Goal: Transaction & Acquisition: Purchase product/service

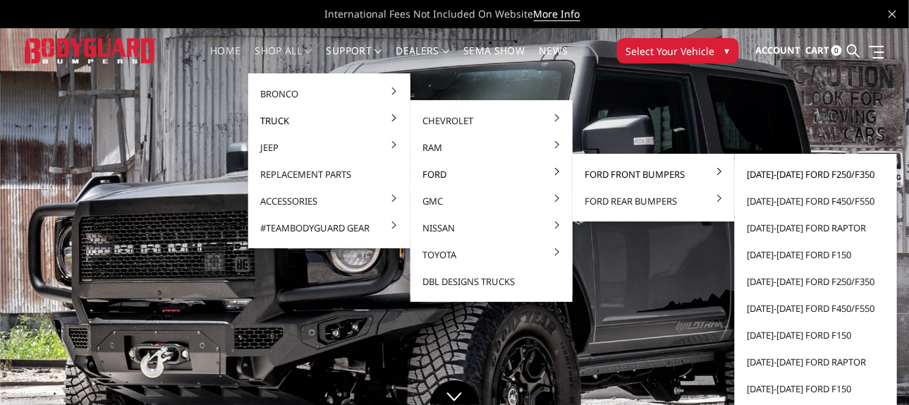
click at [777, 183] on link "[DATE]-[DATE] Ford F250/F350" at bounding box center [816, 174] width 151 height 27
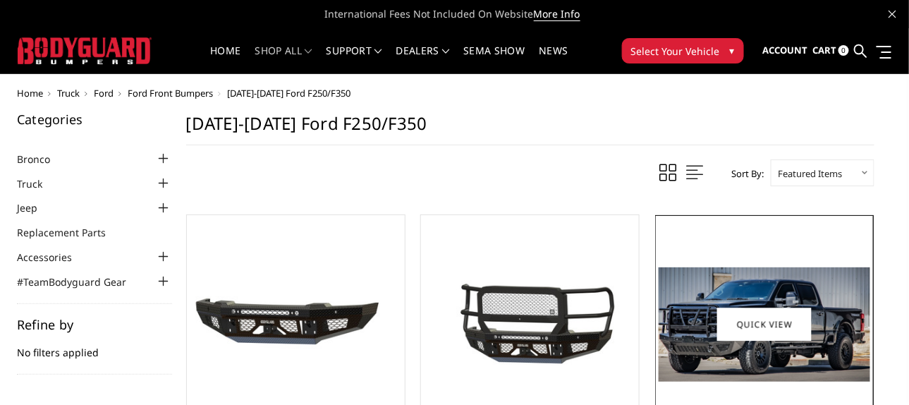
click at [737, 279] on img at bounding box center [764, 324] width 211 height 114
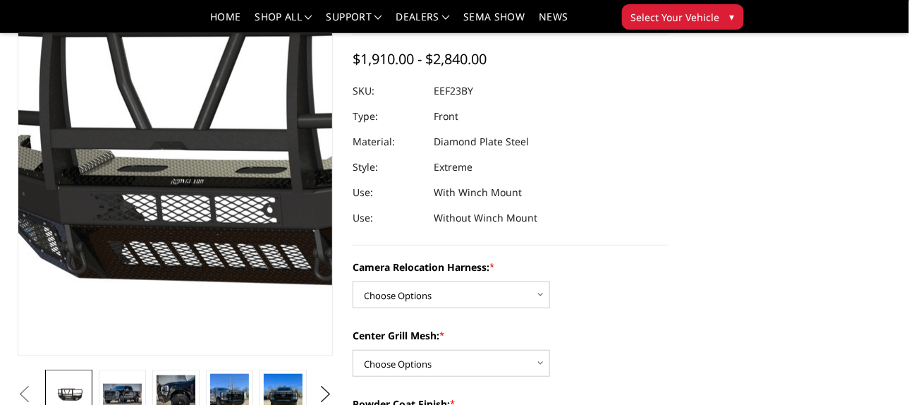
scroll to position [141, 0]
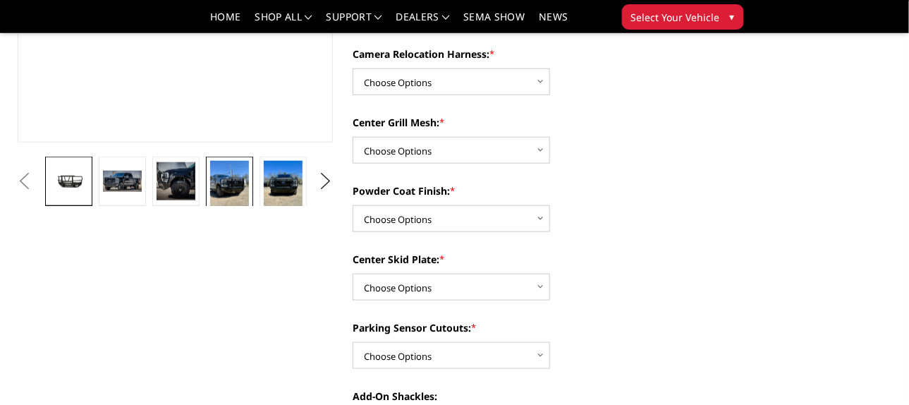
click at [223, 198] on img at bounding box center [229, 186] width 38 height 51
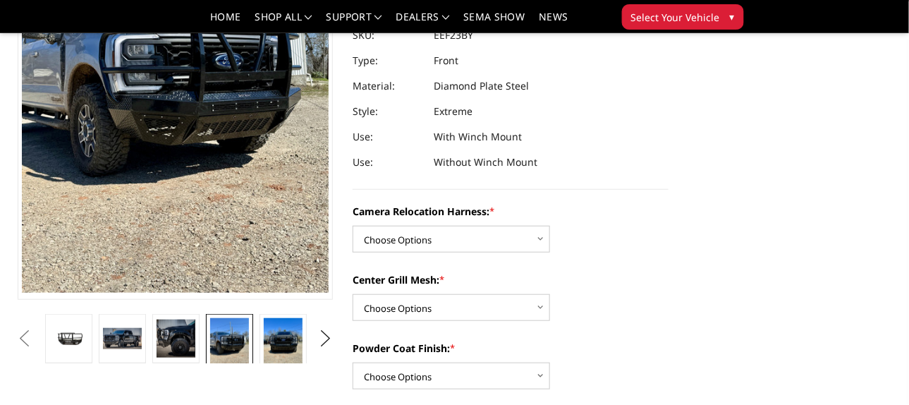
scroll to position [162, 0]
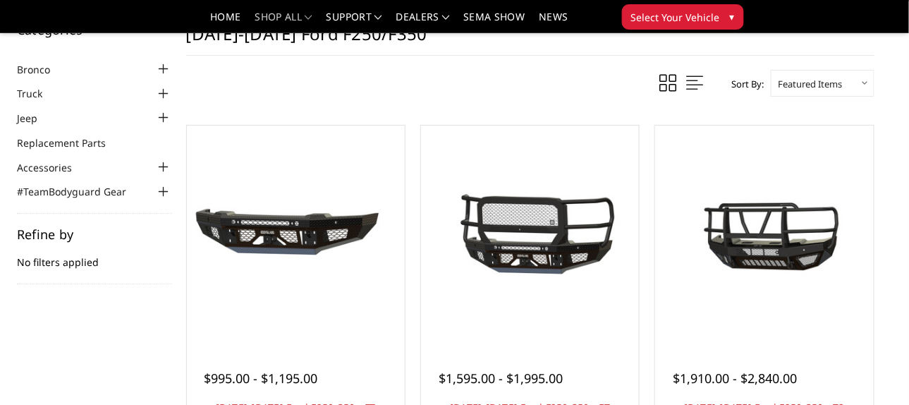
scroll to position [70, 0]
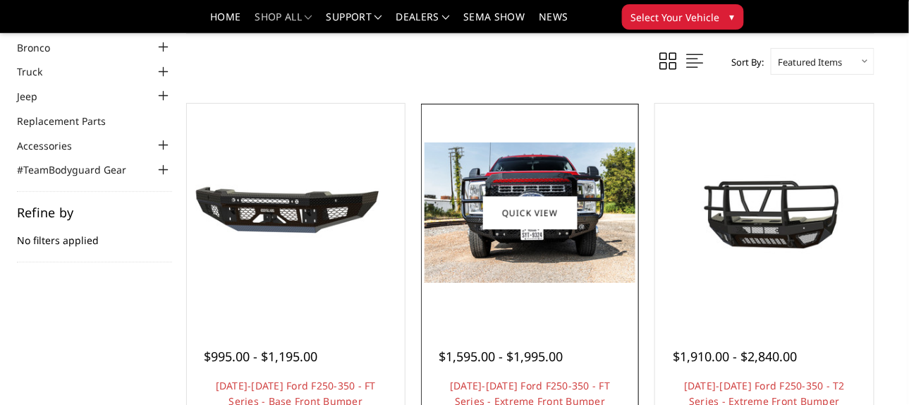
click at [534, 272] on img at bounding box center [530, 212] width 211 height 140
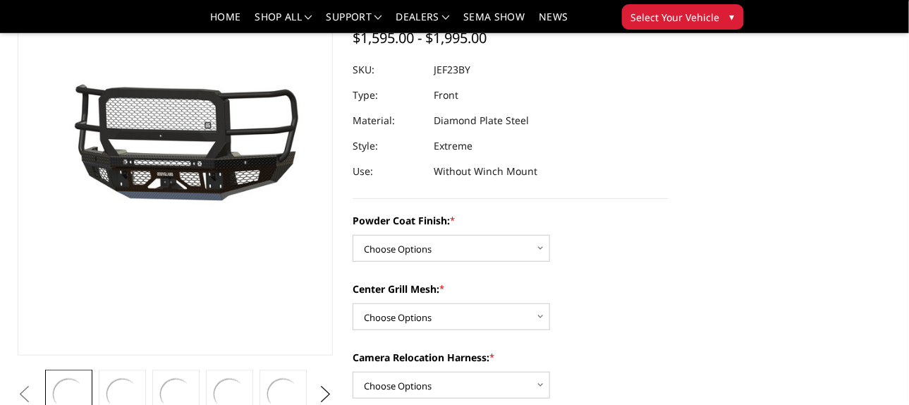
scroll to position [141, 0]
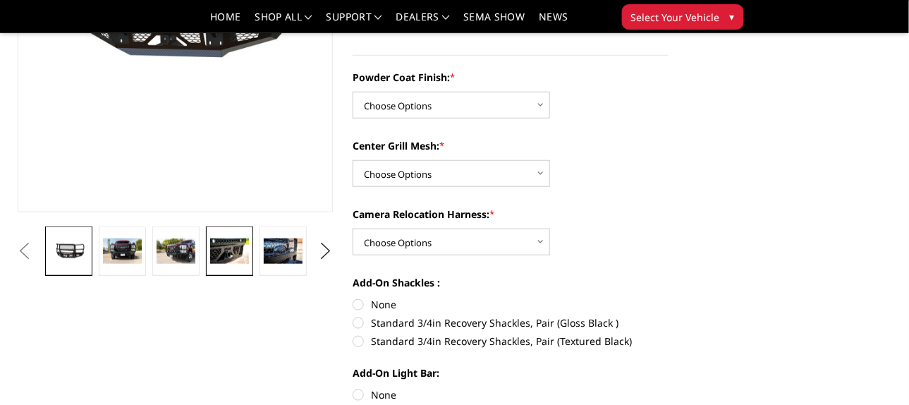
click at [213, 250] on img at bounding box center [229, 250] width 38 height 25
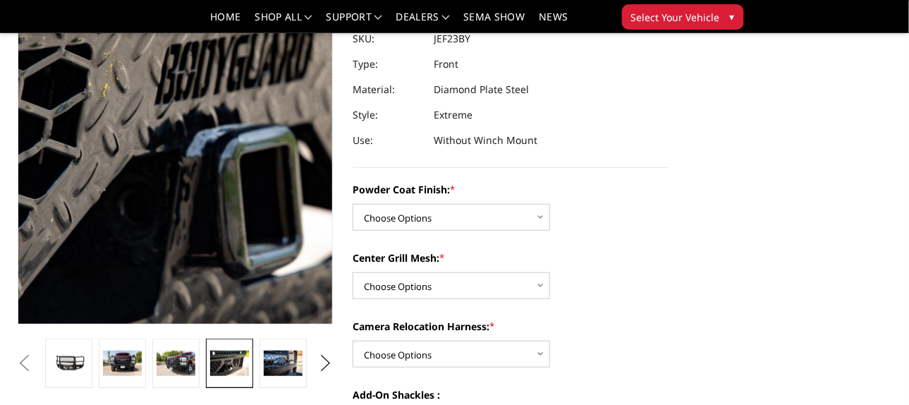
scroll to position [251, 0]
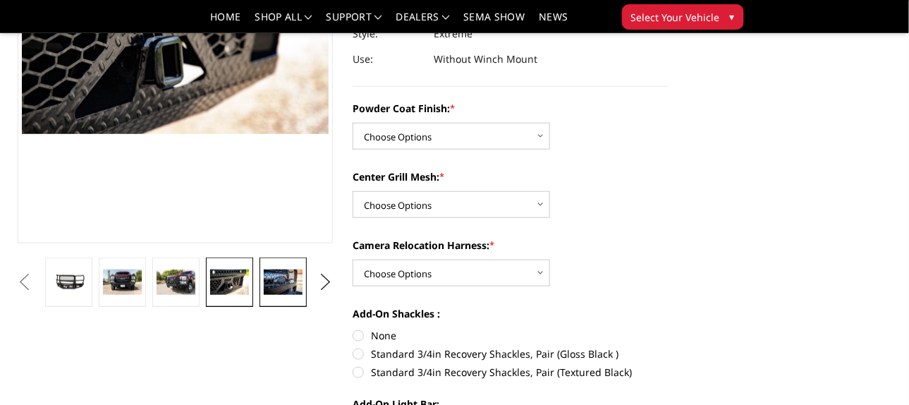
click at [279, 282] on img at bounding box center [283, 281] width 38 height 25
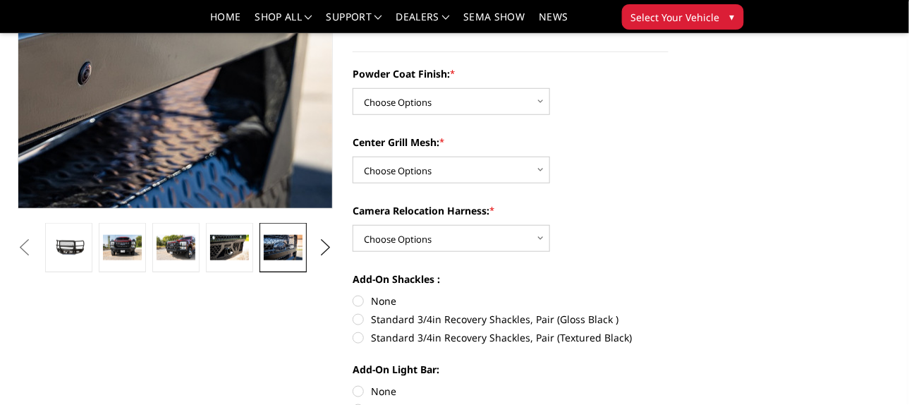
scroll to position [322, 0]
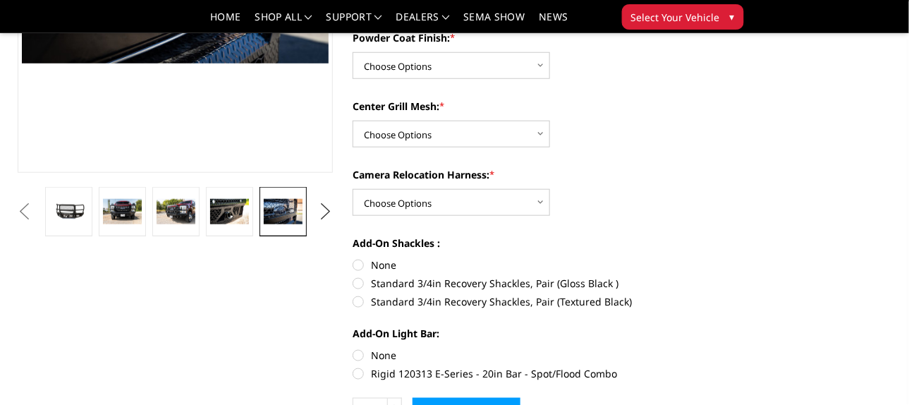
click at [319, 210] on button "Next" at bounding box center [325, 211] width 21 height 21
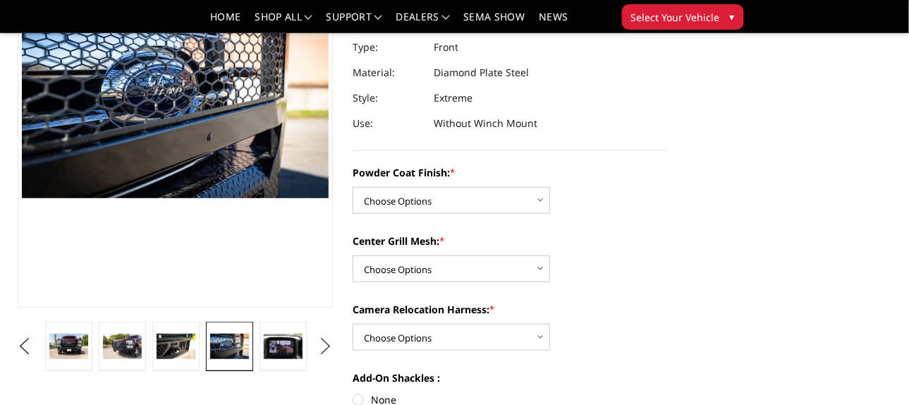
scroll to position [181, 0]
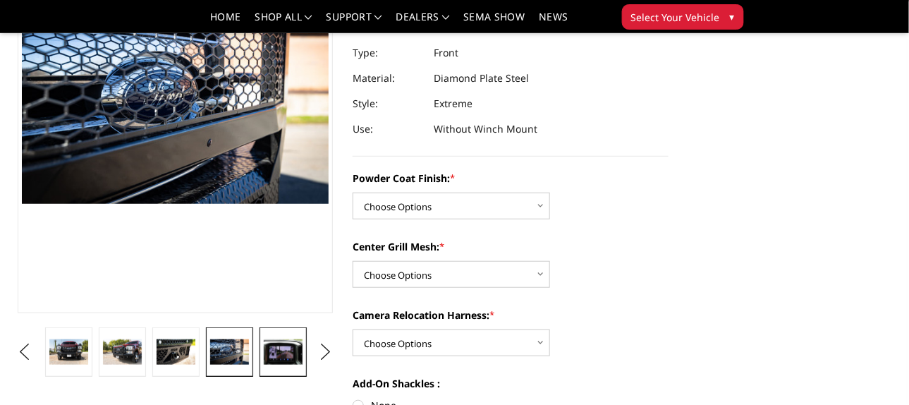
click at [278, 352] on img at bounding box center [283, 351] width 38 height 25
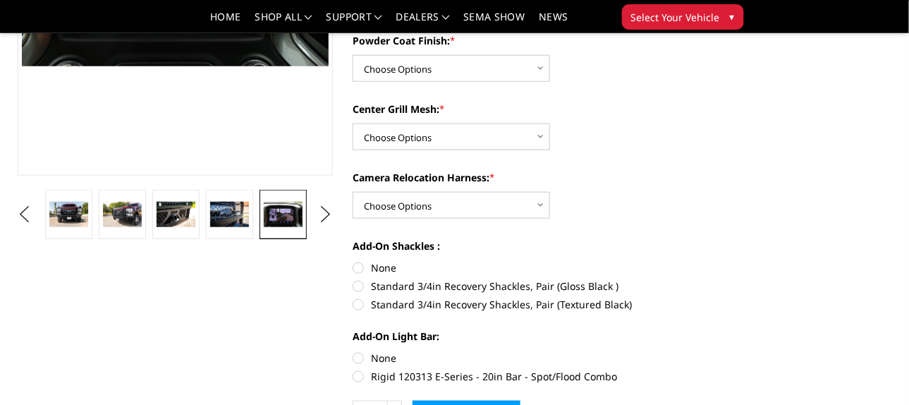
scroll to position [322, 0]
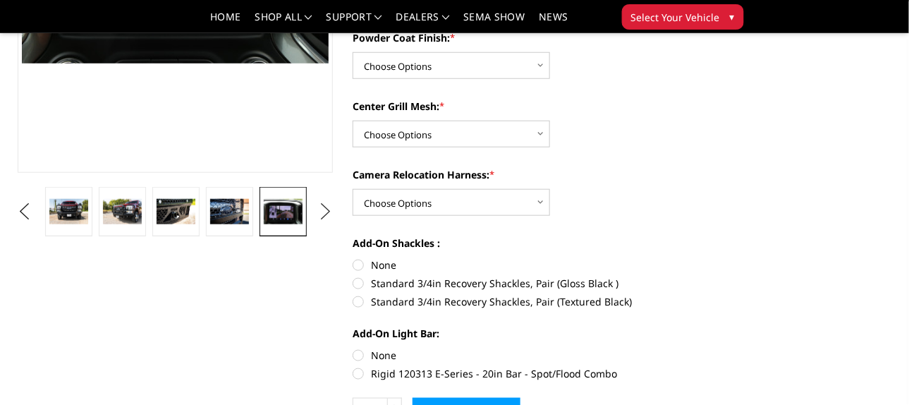
click at [328, 210] on button "Next" at bounding box center [325, 211] width 21 height 21
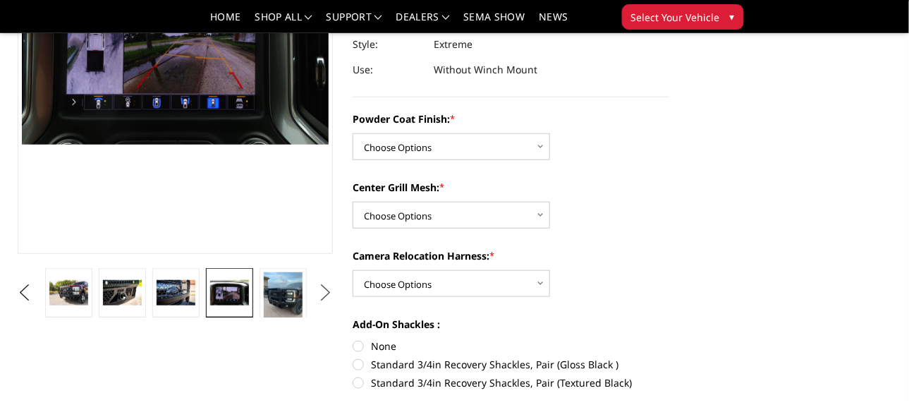
scroll to position [251, 0]
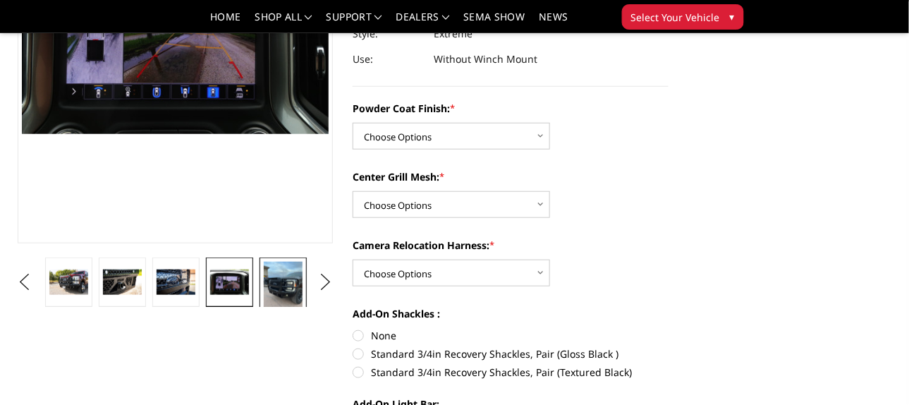
click at [289, 282] on img at bounding box center [283, 287] width 38 height 51
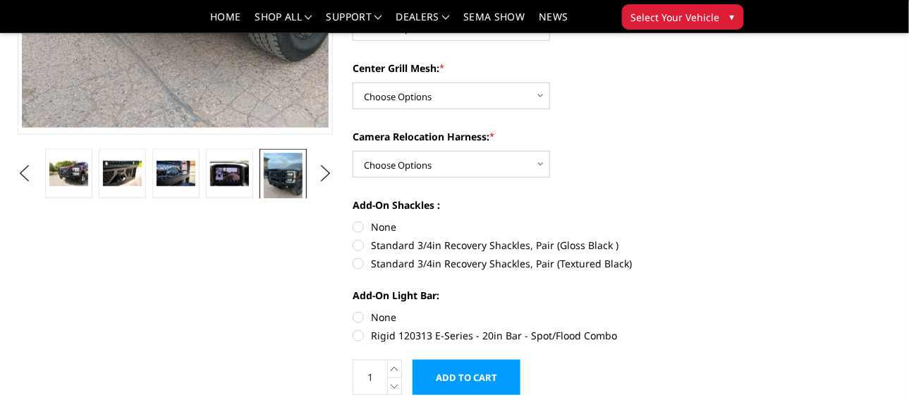
scroll to position [360, 0]
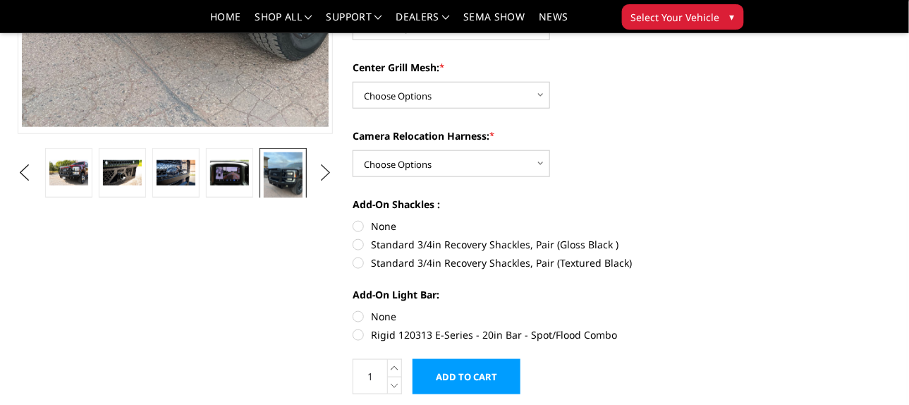
click at [322, 172] on button "Next" at bounding box center [325, 172] width 21 height 21
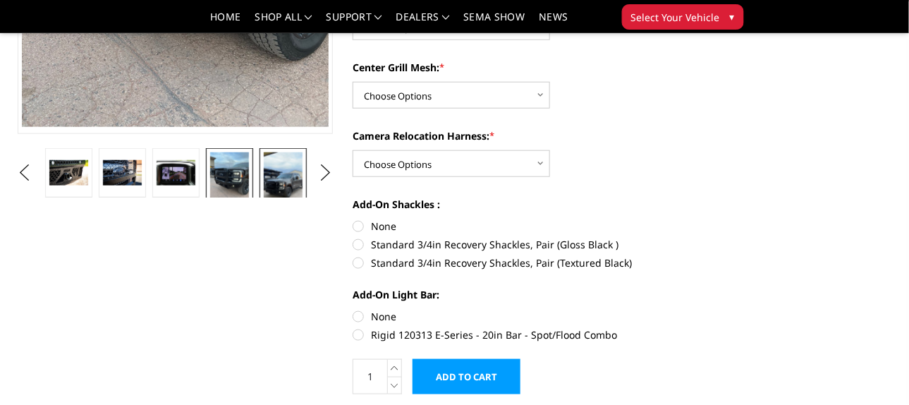
click at [291, 173] on img at bounding box center [283, 186] width 38 height 68
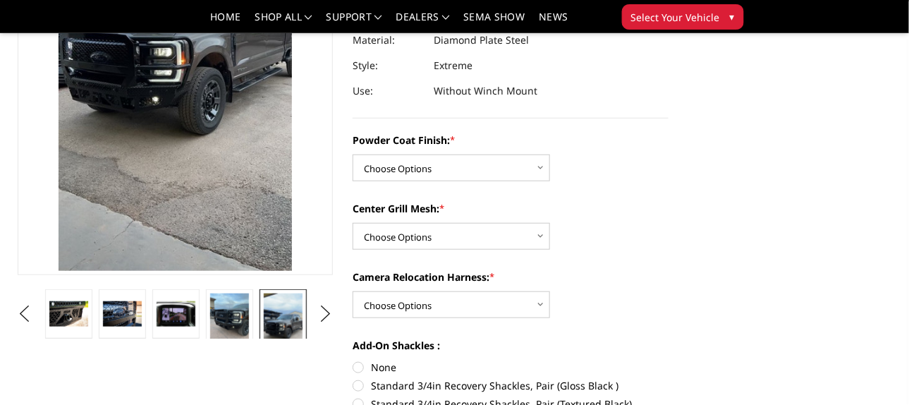
scroll to position [217, 0]
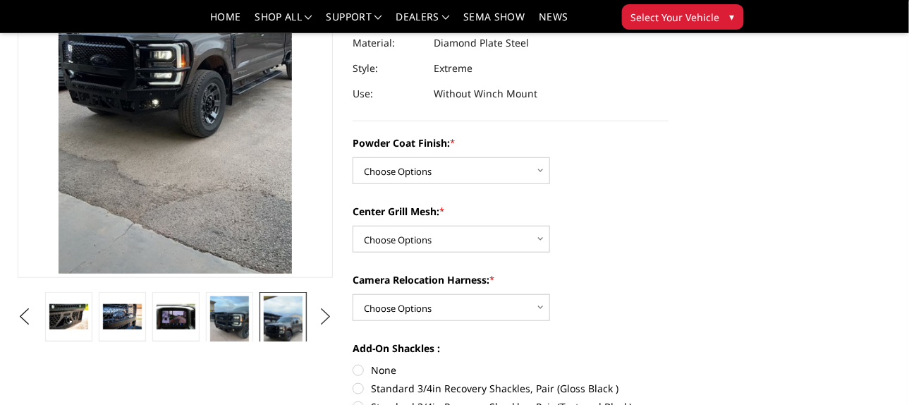
click at [324, 317] on button "Next" at bounding box center [325, 316] width 21 height 21
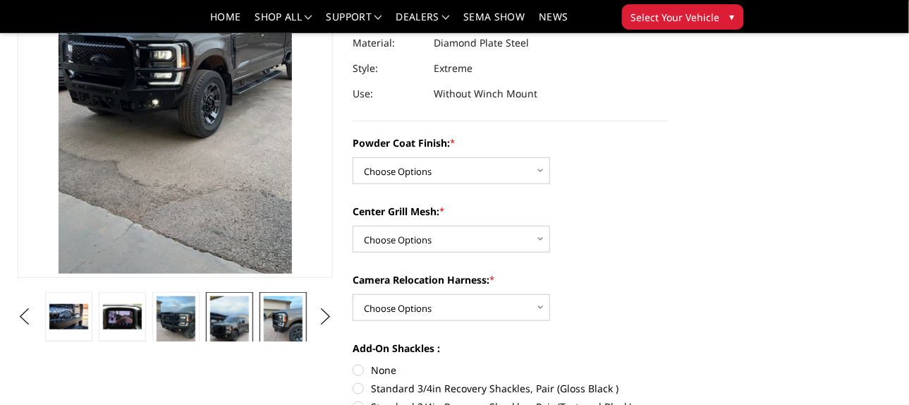
click at [281, 322] on img at bounding box center [283, 321] width 38 height 51
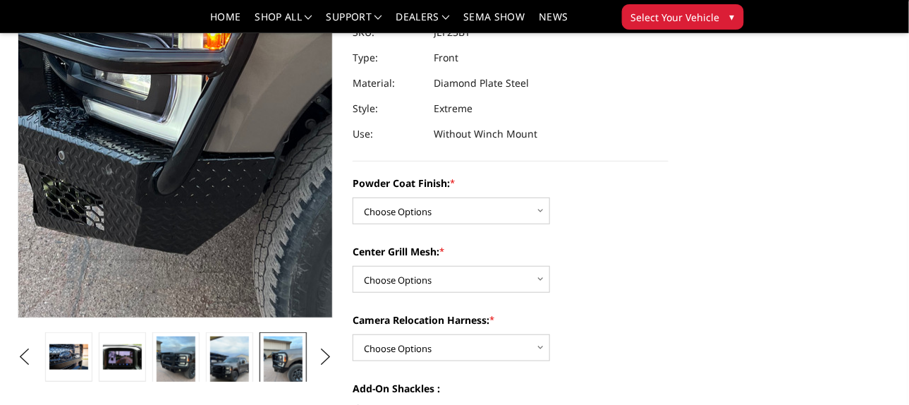
scroll to position [219, 0]
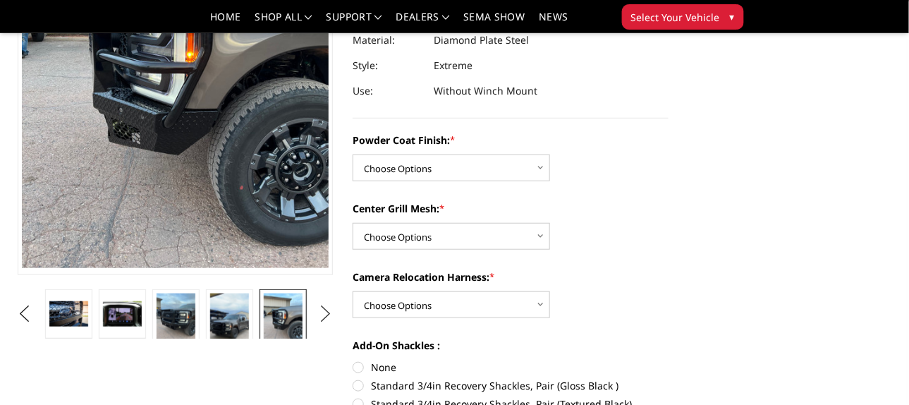
click at [335, 313] on button "Next" at bounding box center [325, 313] width 21 height 21
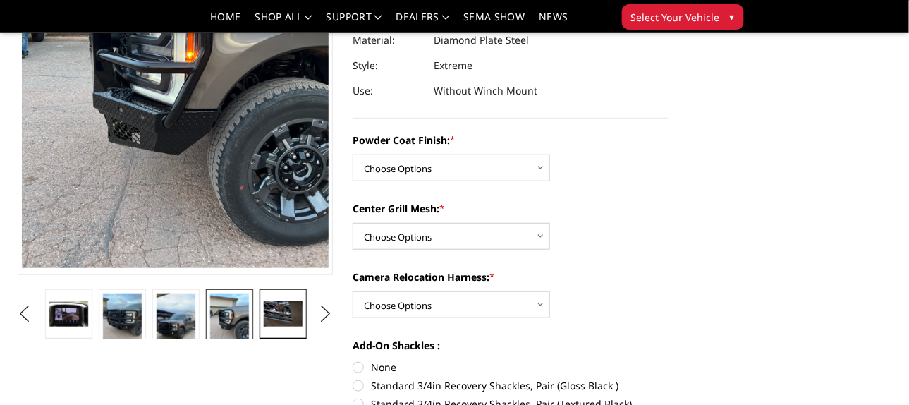
click at [292, 310] on img at bounding box center [283, 313] width 38 height 25
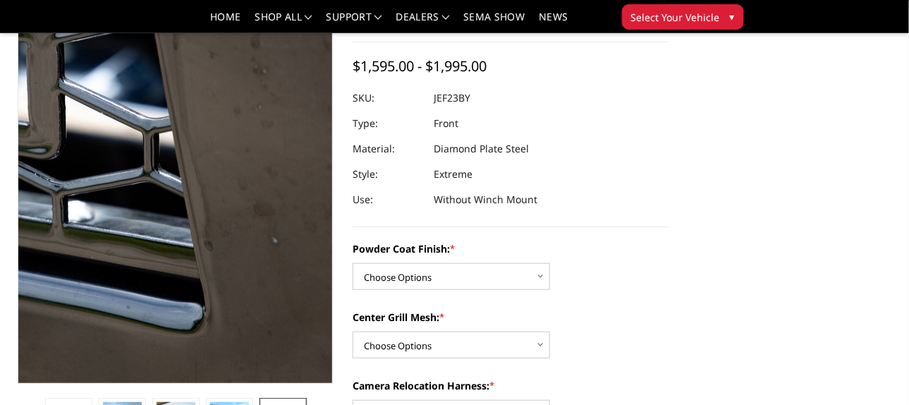
scroll to position [393, 0]
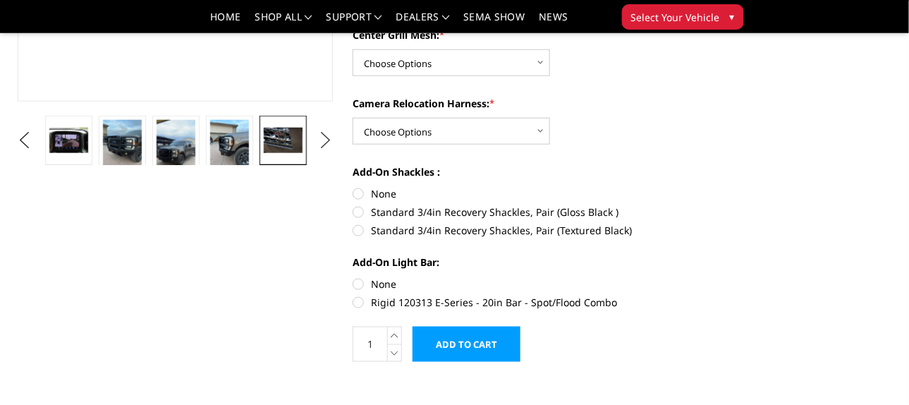
click at [323, 136] on button "Next" at bounding box center [325, 140] width 21 height 21
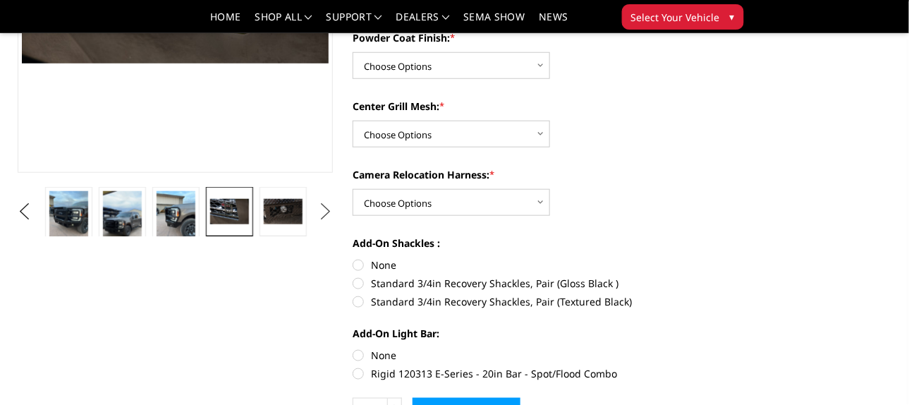
scroll to position [181, 0]
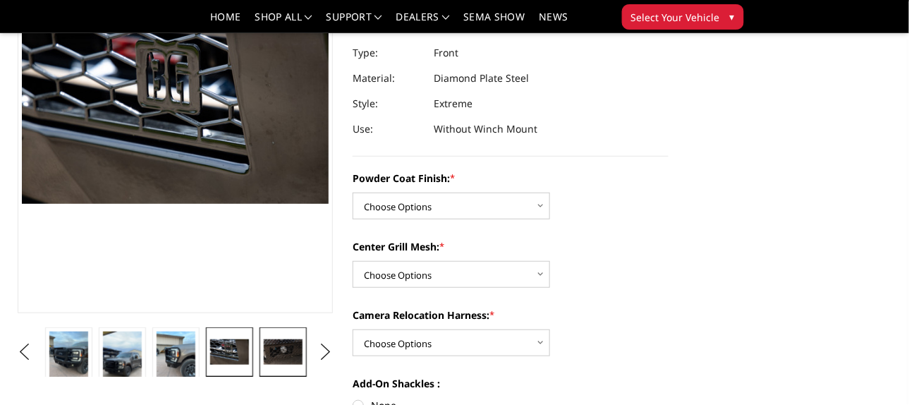
click at [284, 345] on img at bounding box center [283, 351] width 38 height 25
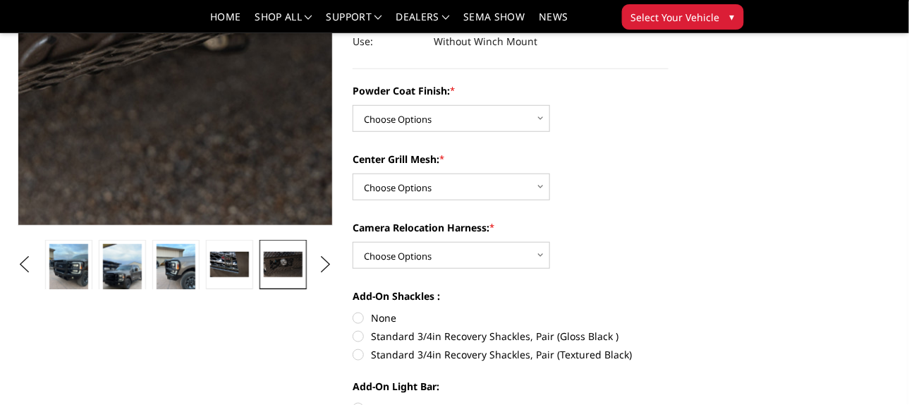
scroll to position [322, 0]
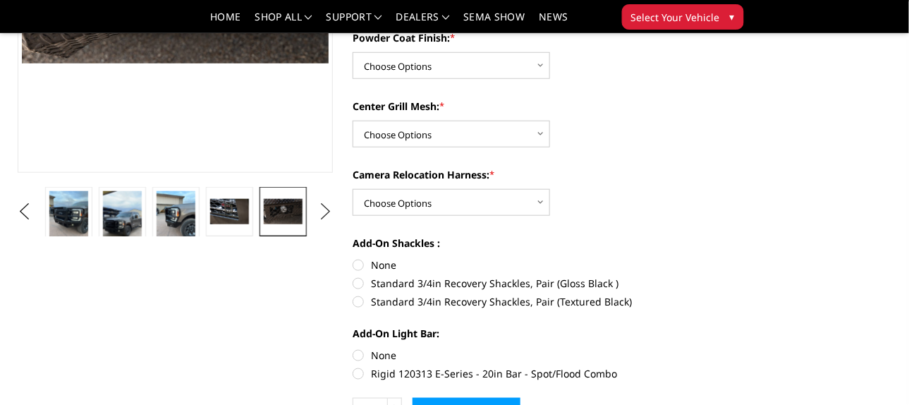
click at [327, 215] on button "Next" at bounding box center [325, 211] width 21 height 21
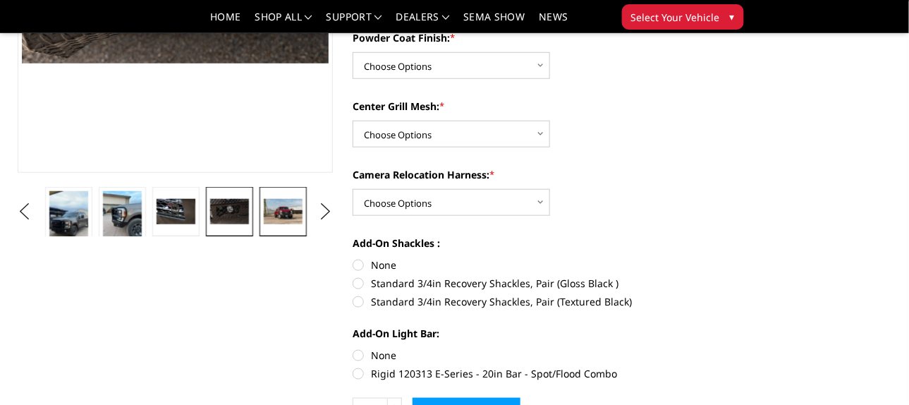
click at [289, 217] on img at bounding box center [283, 211] width 38 height 25
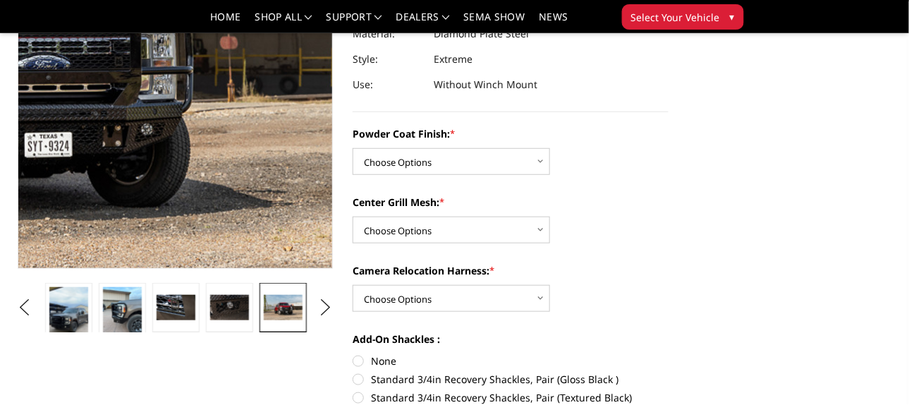
scroll to position [251, 0]
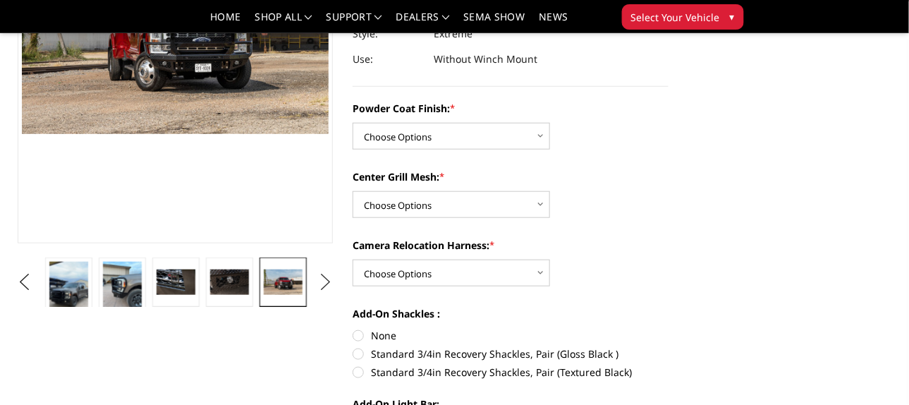
click at [328, 282] on button "Next" at bounding box center [325, 282] width 21 height 21
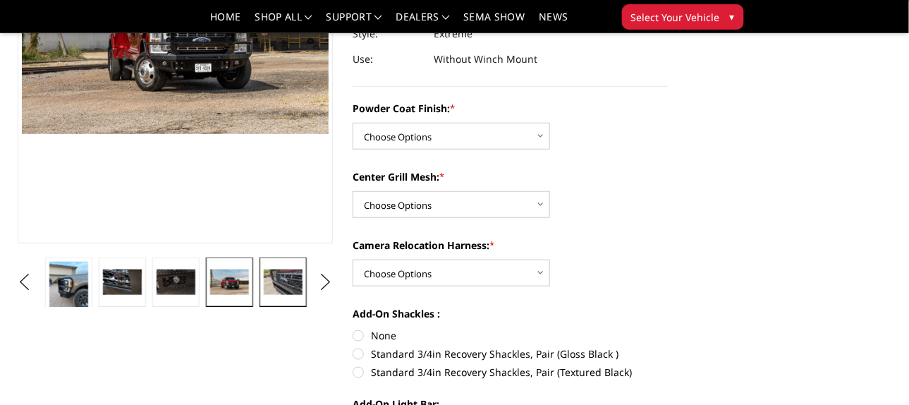
click at [280, 282] on img at bounding box center [283, 281] width 38 height 25
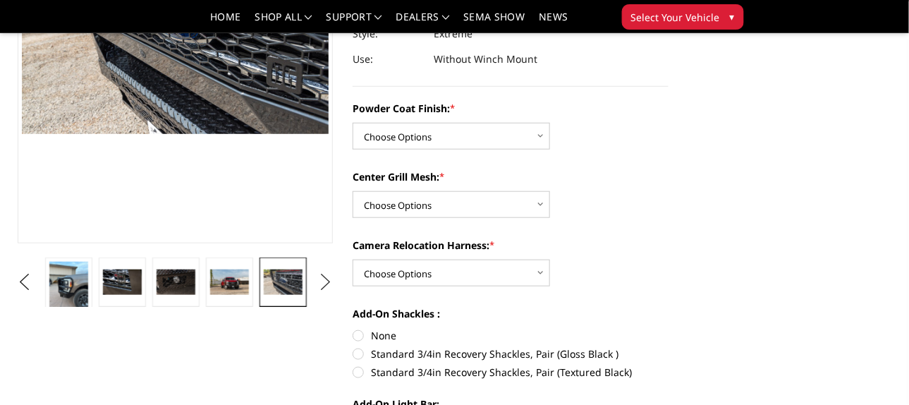
click at [324, 277] on button "Next" at bounding box center [325, 282] width 21 height 21
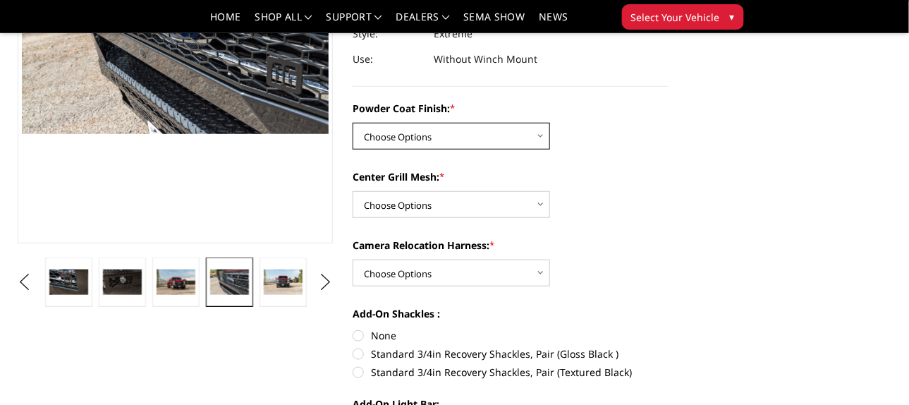
click at [473, 129] on select "Choose Options Bare Metal Gloss Black Powder Coat Textured Black Powder Coat" at bounding box center [452, 136] width 198 height 27
select select "3264"
click at [353, 123] on select "Choose Options Bare Metal Gloss Black Powder Coat Textured Black Powder Coat" at bounding box center [452, 136] width 198 height 27
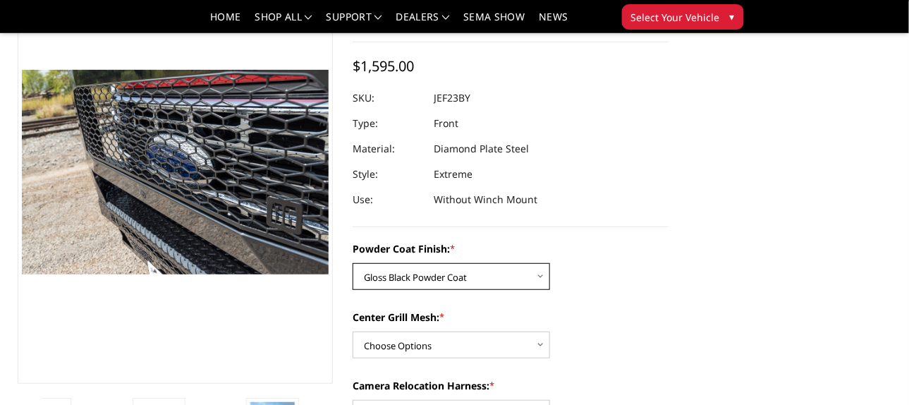
scroll to position [181, 0]
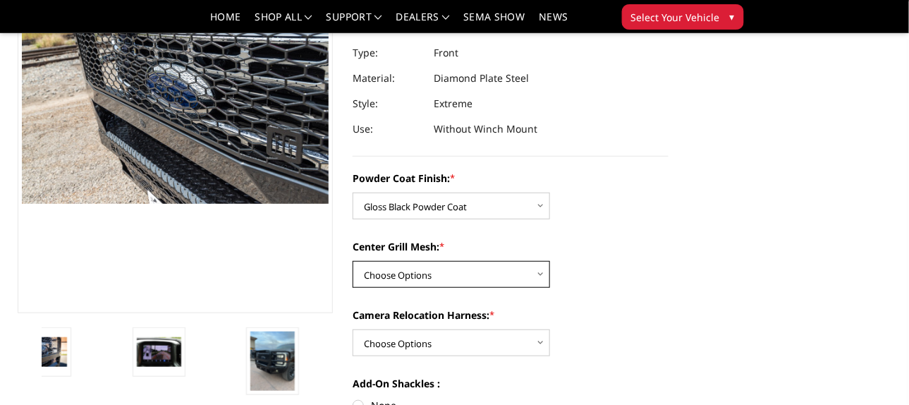
click at [496, 264] on select "Choose Options WITH Expanded Metal in Center Grill WITHOUT Expanded Metal in Ce…" at bounding box center [452, 274] width 198 height 27
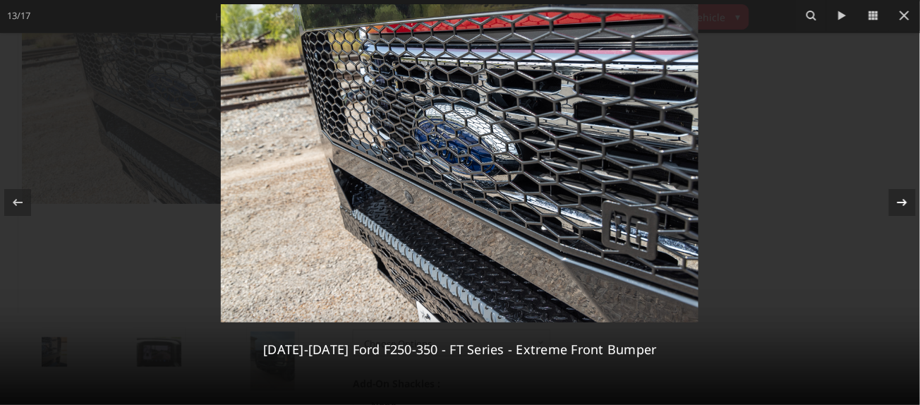
click at [900, 200] on icon at bounding box center [902, 202] width 17 height 17
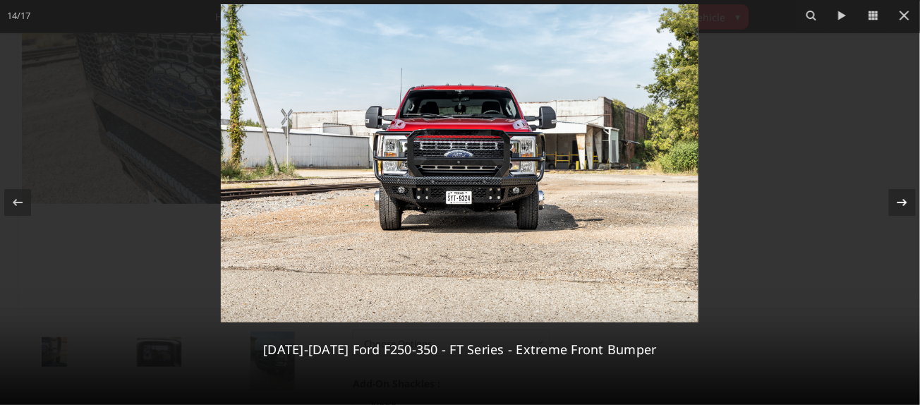
click at [899, 200] on icon at bounding box center [902, 202] width 17 height 17
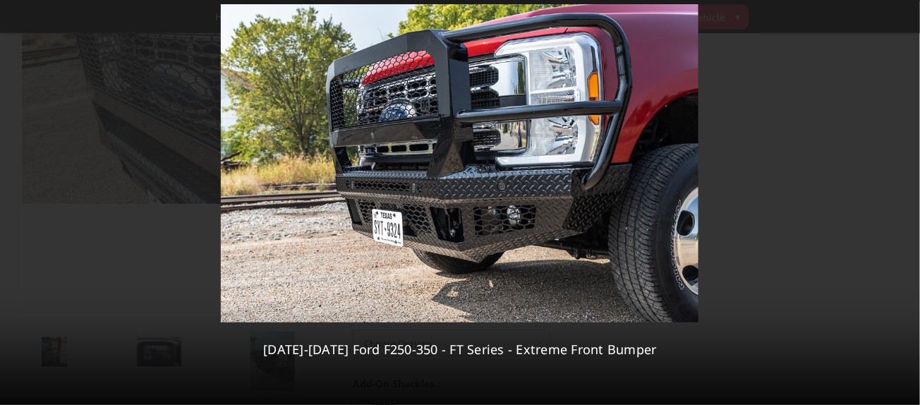
click at [899, 200] on div "15 / [PHONE_NUMBER][DATE][DATE] Ford F250-350 - FT Series - Extreme Front Bumper" at bounding box center [460, 202] width 920 height 405
click at [899, 202] on icon at bounding box center [902, 202] width 10 height 7
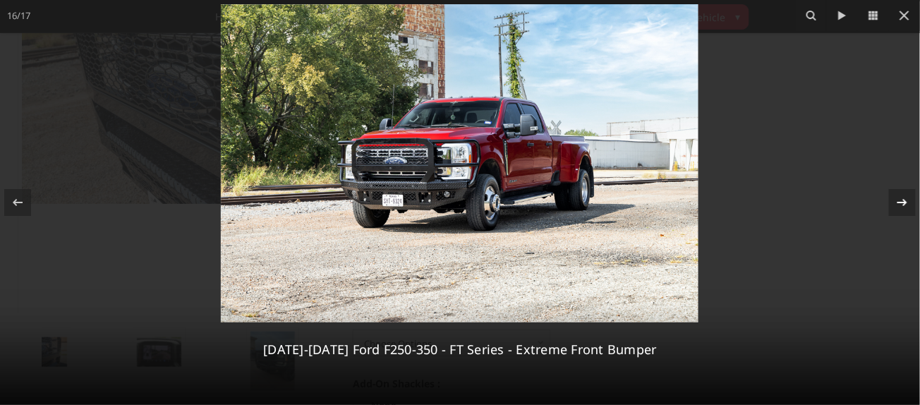
click at [899, 202] on icon at bounding box center [902, 202] width 10 height 7
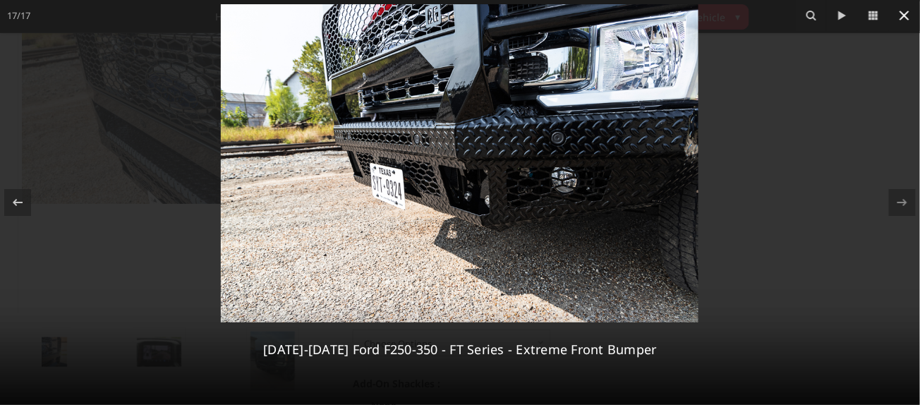
click at [903, 22] on icon at bounding box center [904, 15] width 17 height 17
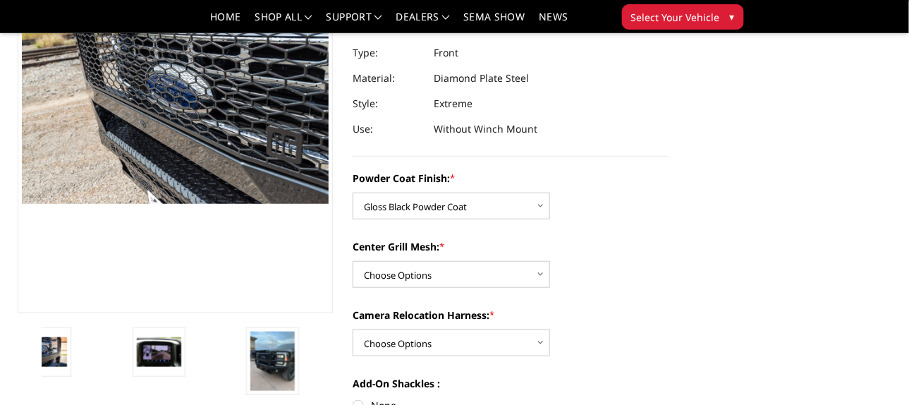
scroll to position [251, 0]
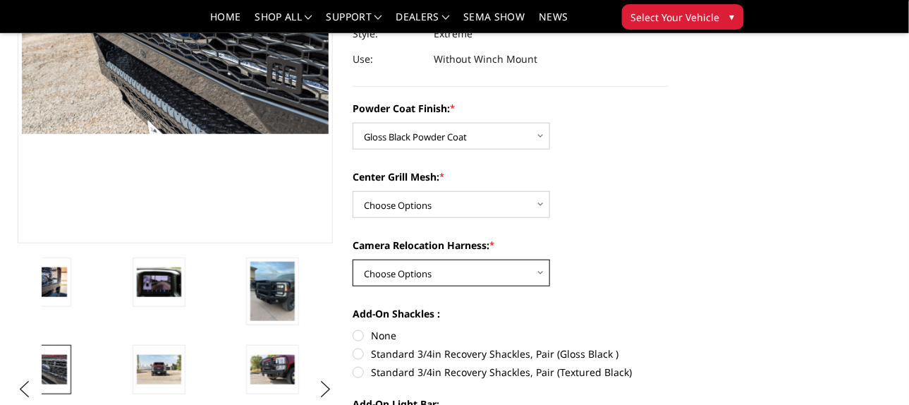
click at [444, 274] on select "Choose Options WITH Camera Relocation Harness WITHOUT Camera Relocation Harness" at bounding box center [452, 273] width 198 height 27
select select "3268"
click at [353, 260] on select "Choose Options WITH Camera Relocation Harness WITHOUT Camera Relocation Harness" at bounding box center [452, 273] width 198 height 27
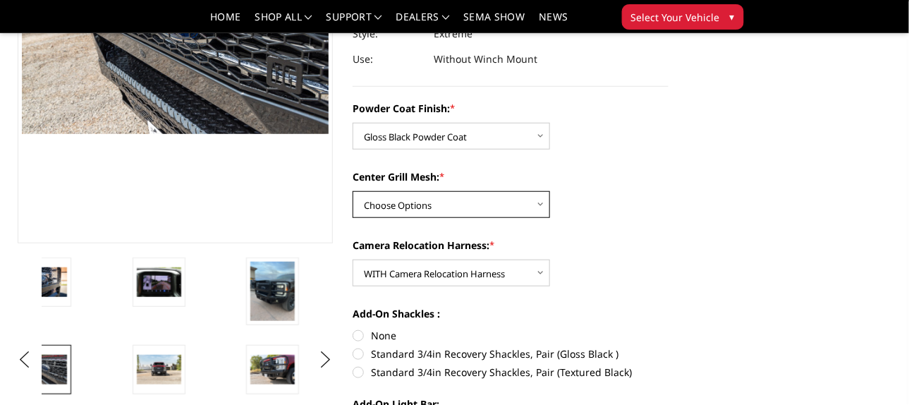
click at [442, 198] on select "Choose Options WITH Expanded Metal in Center Grill WITHOUT Expanded Metal in Ce…" at bounding box center [452, 204] width 198 height 27
select select "3266"
click at [353, 191] on select "Choose Options WITH Expanded Metal in Center Grill WITHOUT Expanded Metal in Ce…" at bounding box center [452, 204] width 198 height 27
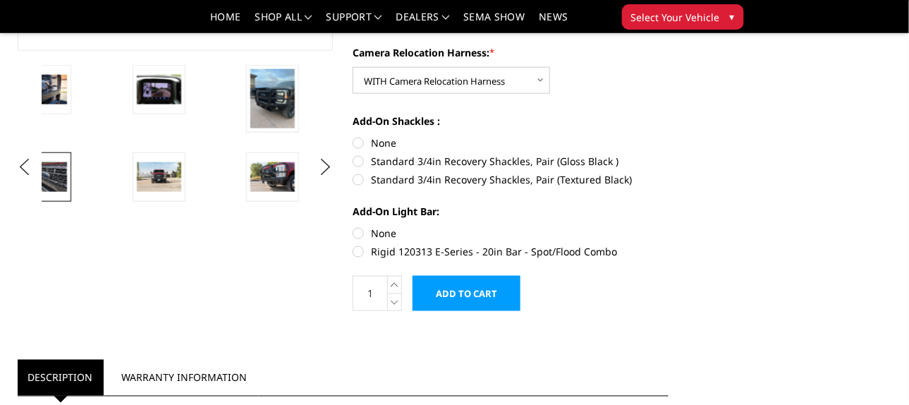
scroll to position [463, 0]
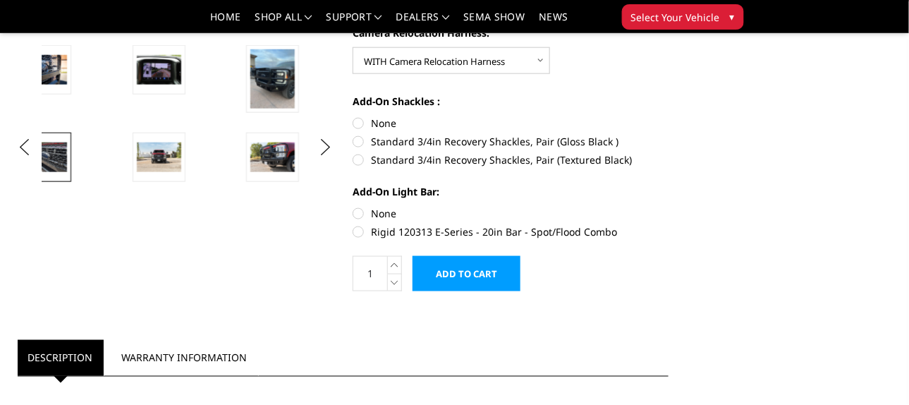
click at [461, 283] on input "Add to Cart" at bounding box center [467, 273] width 108 height 35
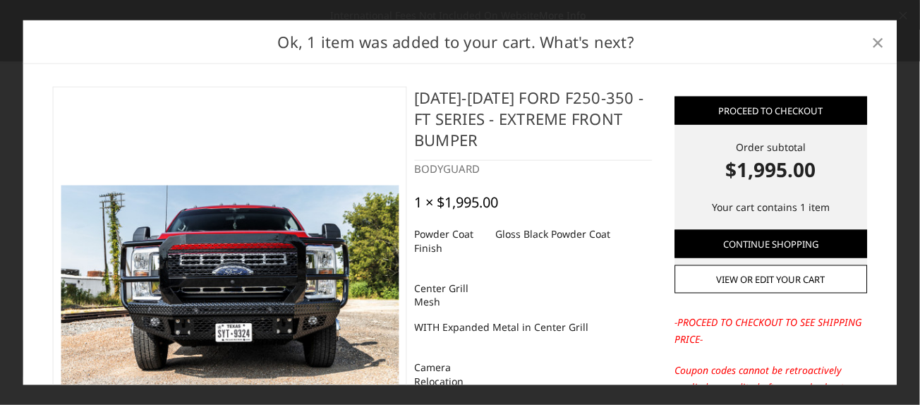
click at [875, 42] on span "×" at bounding box center [878, 41] width 13 height 30
